Goal: Task Accomplishment & Management: Manage account settings

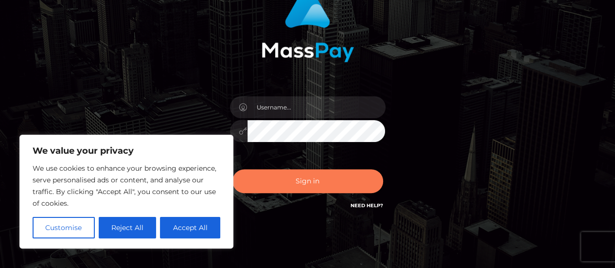
scroll to position [97, 0]
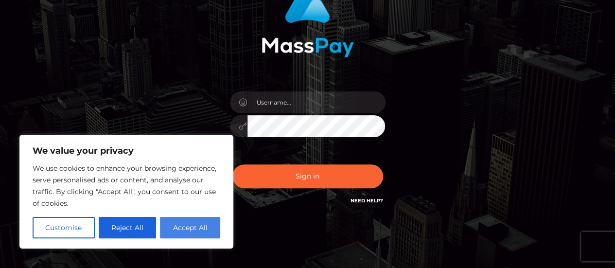
click at [196, 227] on button "Accept All" at bounding box center [190, 227] width 60 height 21
checkbox input "true"
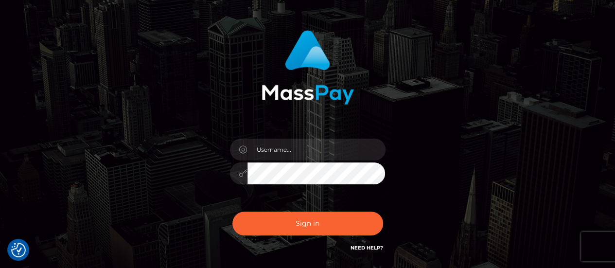
scroll to position [0, 0]
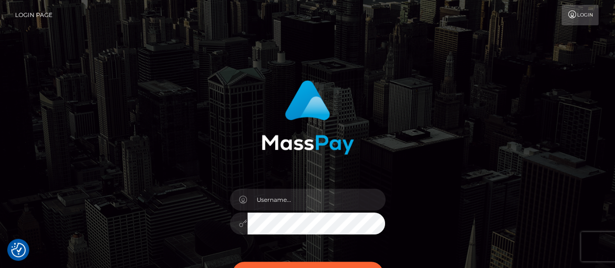
click at [572, 21] on link "Login" at bounding box center [580, 15] width 37 height 20
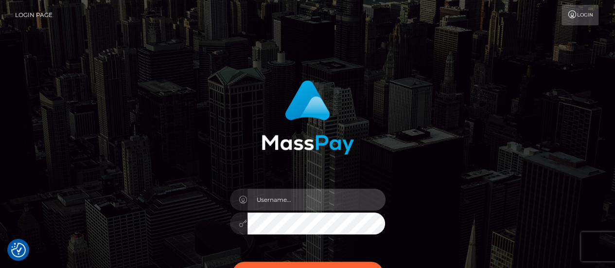
click at [307, 199] on input "text" at bounding box center [317, 200] width 138 height 22
type input "[EMAIL_ADDRESS][DOMAIN_NAME]"
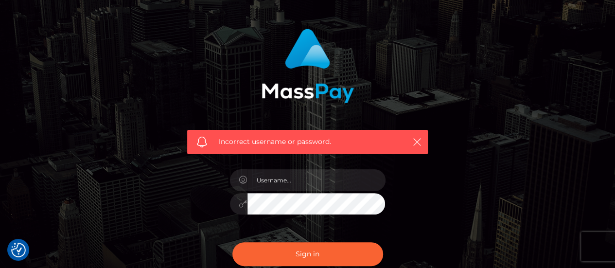
scroll to position [97, 0]
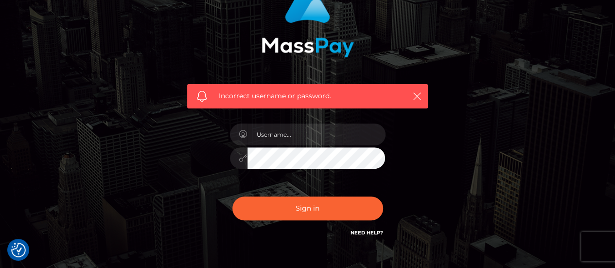
click at [372, 232] on link "Need Help?" at bounding box center [367, 233] width 33 height 6
click at [381, 235] on link "Need Help?" at bounding box center [367, 233] width 33 height 6
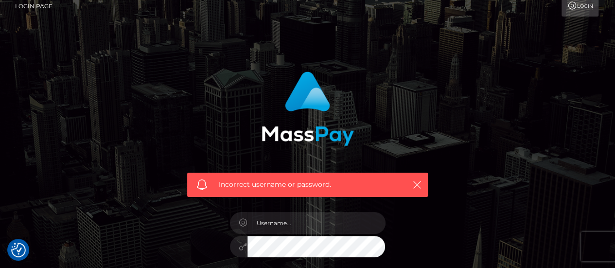
scroll to position [0, 0]
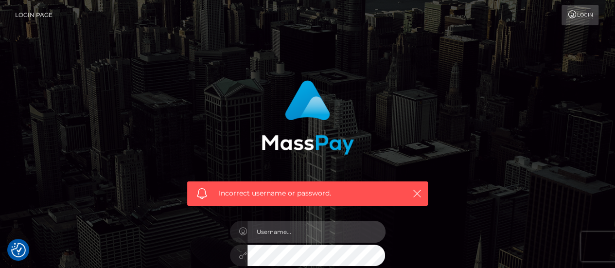
click at [299, 229] on input "text" at bounding box center [317, 232] width 138 height 22
type input "VPurity139"
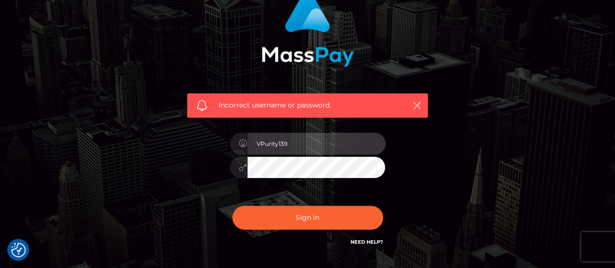
scroll to position [97, 0]
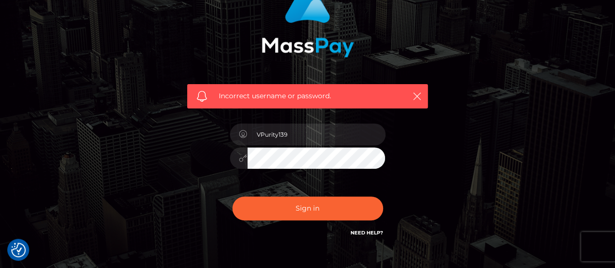
click at [232, 196] on button "Sign in" at bounding box center [307, 208] width 151 height 24
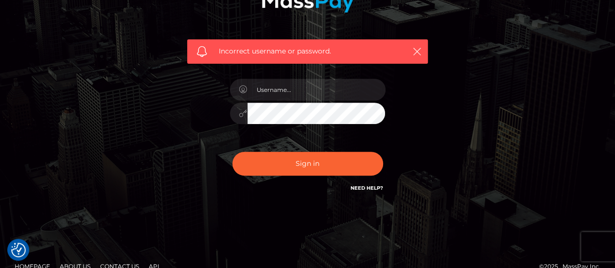
scroll to position [157, 0]
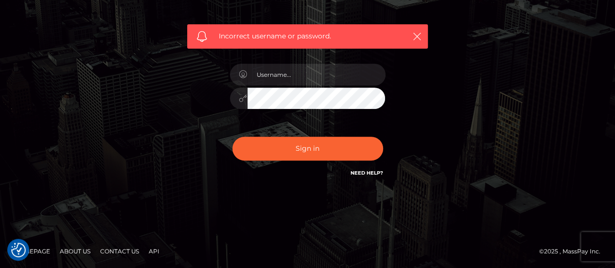
click at [39, 248] on link "Homepage" at bounding box center [32, 251] width 43 height 15
